Goal: Register for event/course

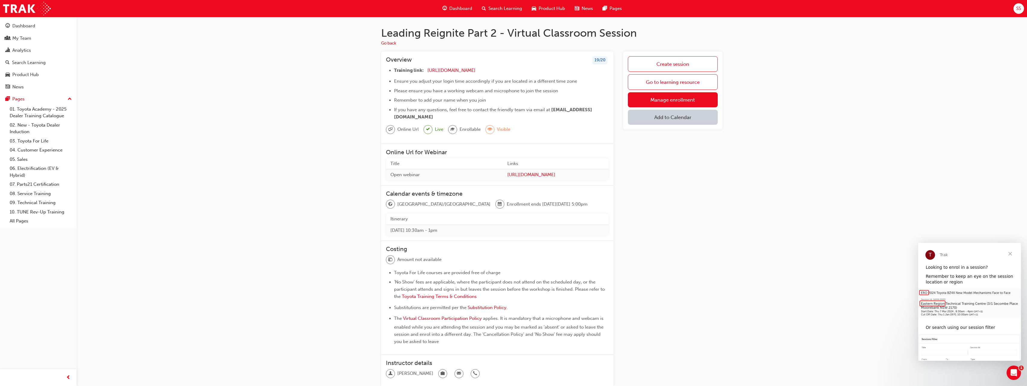
click at [388, 40] on ul "Go back" at bounding box center [551, 43] width 341 height 7
click at [387, 41] on button "Go back" at bounding box center [388, 43] width 15 height 7
click at [393, 44] on button "Go back" at bounding box center [388, 43] width 15 height 7
click at [1008, 253] on span "Close" at bounding box center [1010, 254] width 22 height 22
click at [390, 41] on button "Go back" at bounding box center [388, 43] width 15 height 7
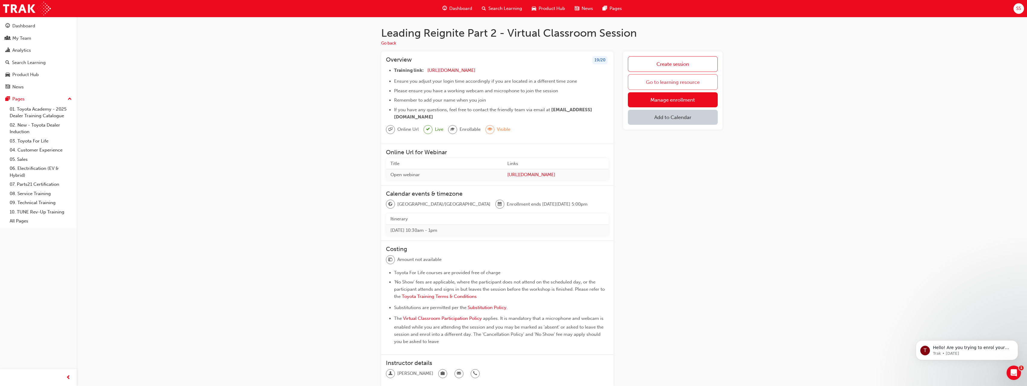
click at [657, 82] on link "Go to learning resource" at bounding box center [673, 82] width 90 height 16
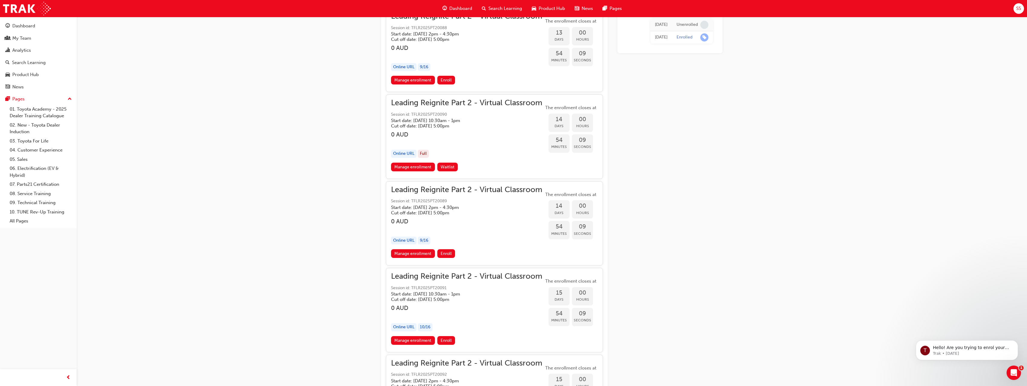
scroll to position [1574, 0]
click at [447, 340] on span "Enroll" at bounding box center [446, 339] width 11 height 5
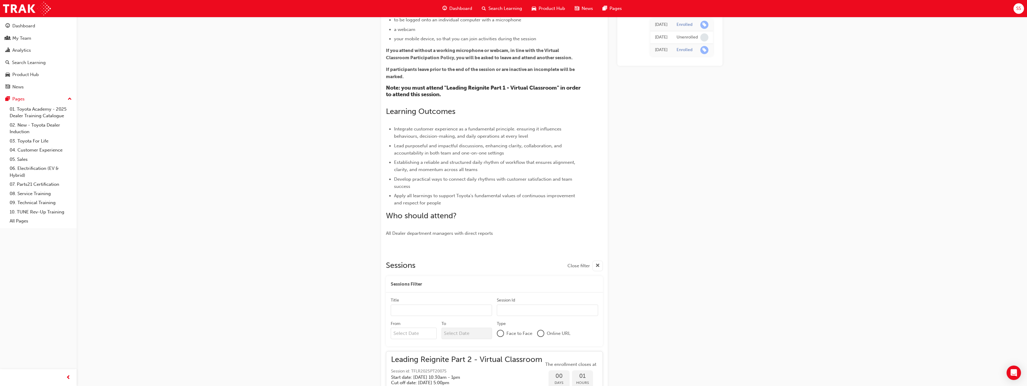
scroll to position [101, 0]
click at [406, 309] on input "Title" at bounding box center [441, 310] width 101 height 11
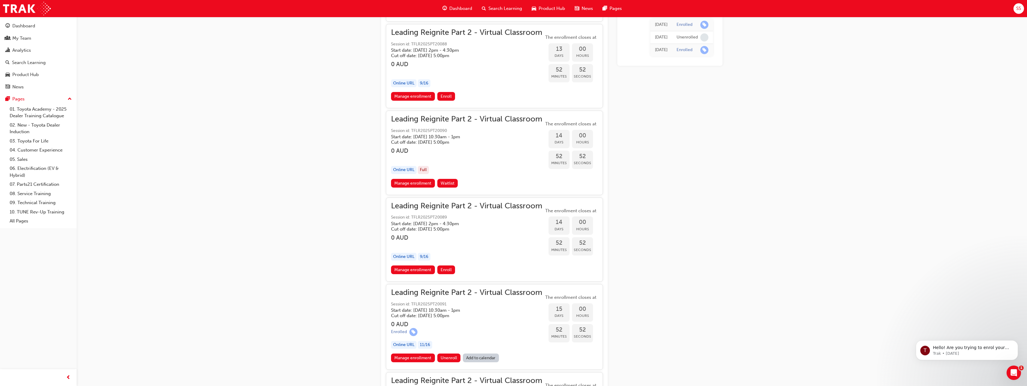
scroll to position [1578, 0]
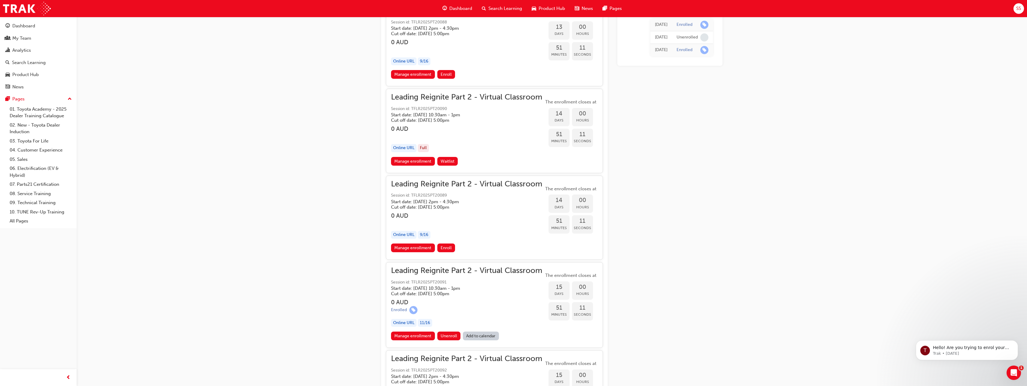
click at [478, 336] on link "Add to calendar" at bounding box center [481, 336] width 36 height 9
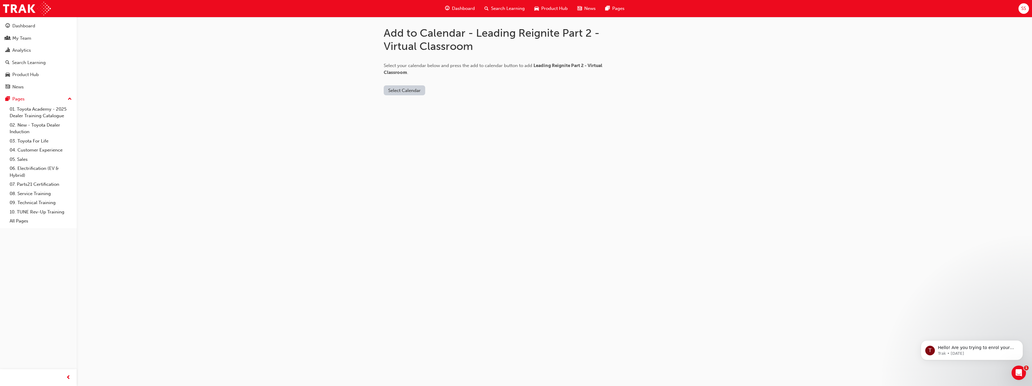
click at [401, 90] on button "Select Calendar" at bounding box center [404, 90] width 41 height 10
click at [403, 106] on div "Outlook.com" at bounding box center [405, 105] width 36 height 7
click at [460, 88] on button "Add to Calendar" at bounding box center [455, 90] width 43 height 10
